Goal: Check status

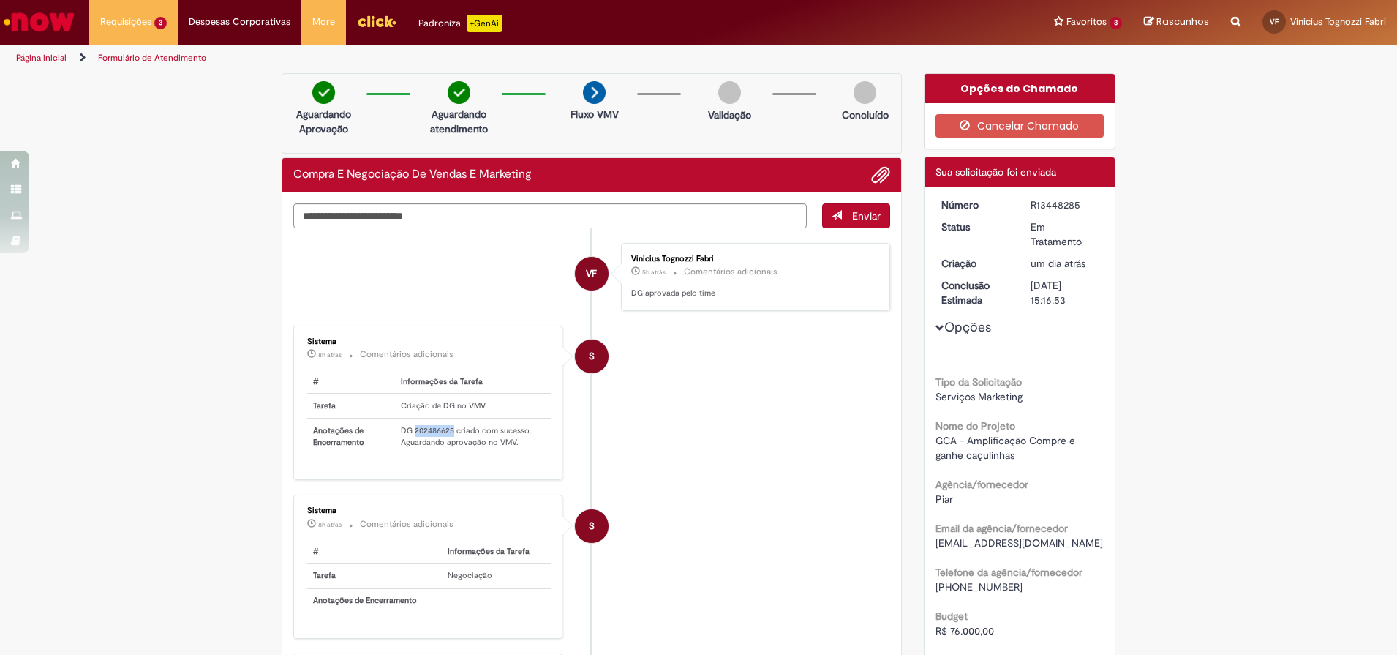
drag, startPoint x: 409, startPoint y: 431, endPoint x: 446, endPoint y: 432, distance: 37.3
click at [446, 432] on td "DG 202486625 criado com sucesso. Aguardando aprovação no VMV." at bounding box center [472, 435] width 155 height 35
copy td "202486625"
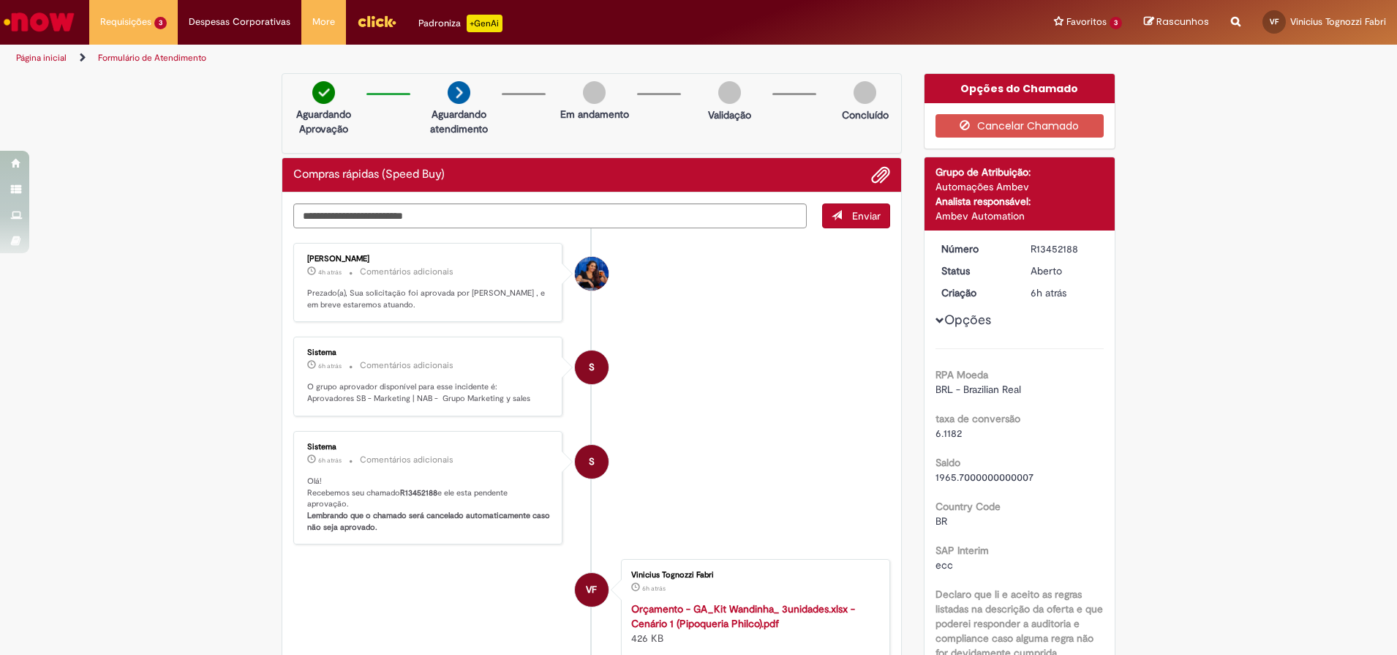
click at [643, 135] on div "Aguardando Aprovação Aguardando atendimento Em andamento Validação Concluído" at bounding box center [592, 113] width 620 height 80
click at [647, 217] on textarea "Digite sua mensagem aqui..." at bounding box center [550, 215] width 514 height 25
type textarea "**********"
click at [852, 218] on span "Enviar" at bounding box center [866, 215] width 29 height 13
